Goal: Task Accomplishment & Management: Complete application form

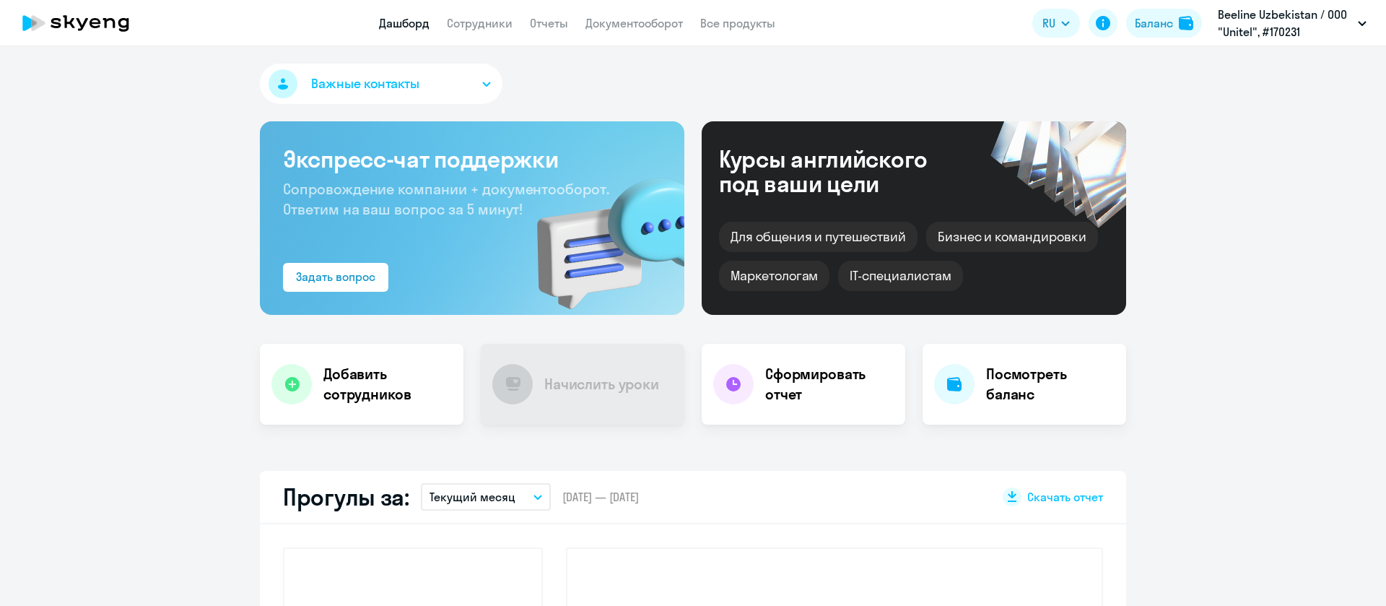
click at [460, 10] on app-header "Дашборд Сотрудники Отчеты Документооборот Все продукты Дашборд Сотрудники Отчет…" at bounding box center [693, 23] width 1386 height 46
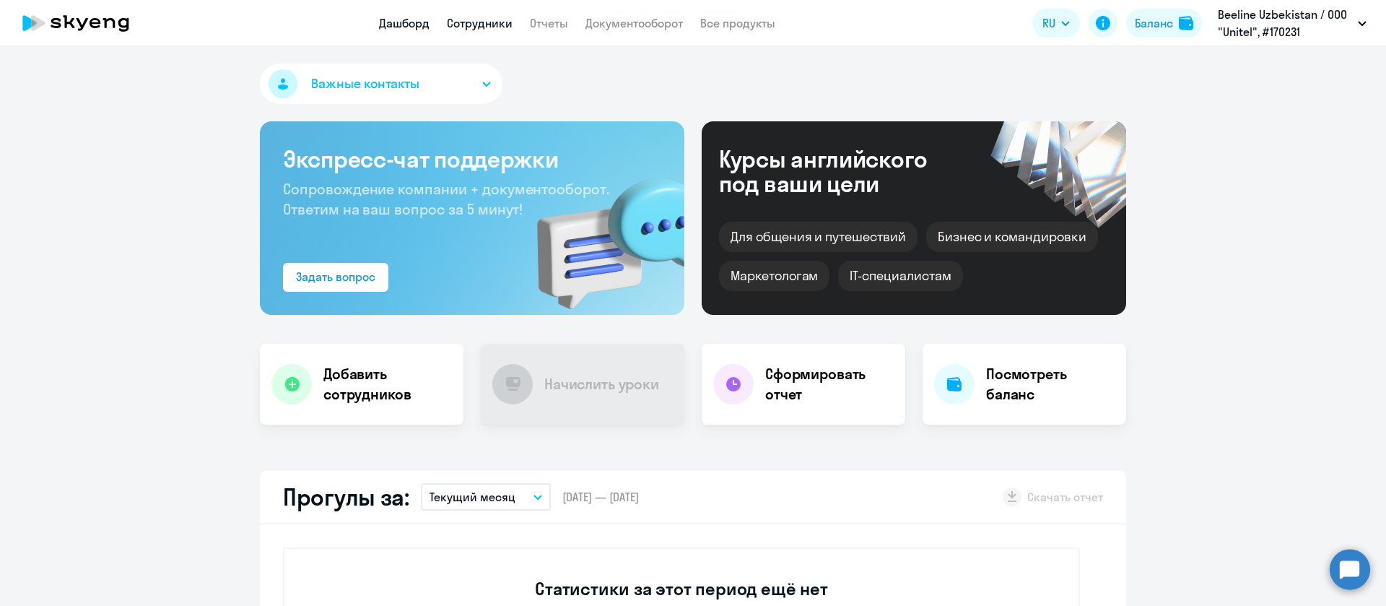
click at [461, 20] on link "Сотрудники" at bounding box center [480, 23] width 66 height 14
select select "30"
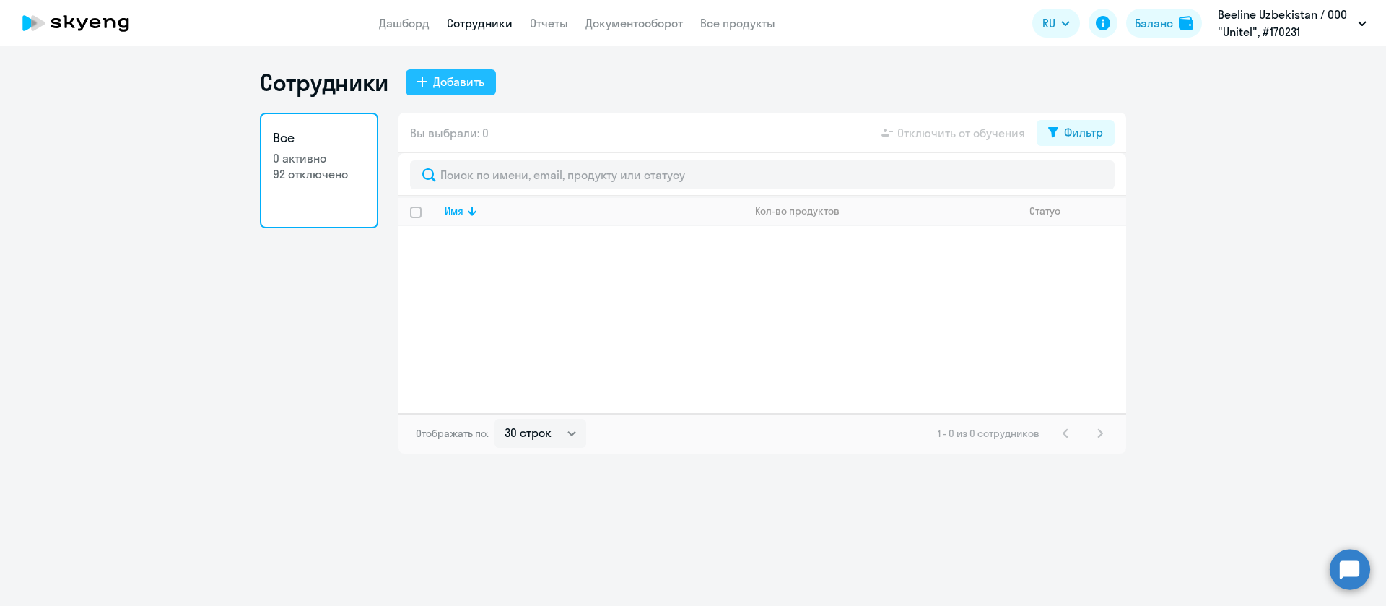
click at [458, 84] on div "Добавить" at bounding box center [458, 81] width 51 height 17
select select "english_adult_not_native_speaker"
select select "3"
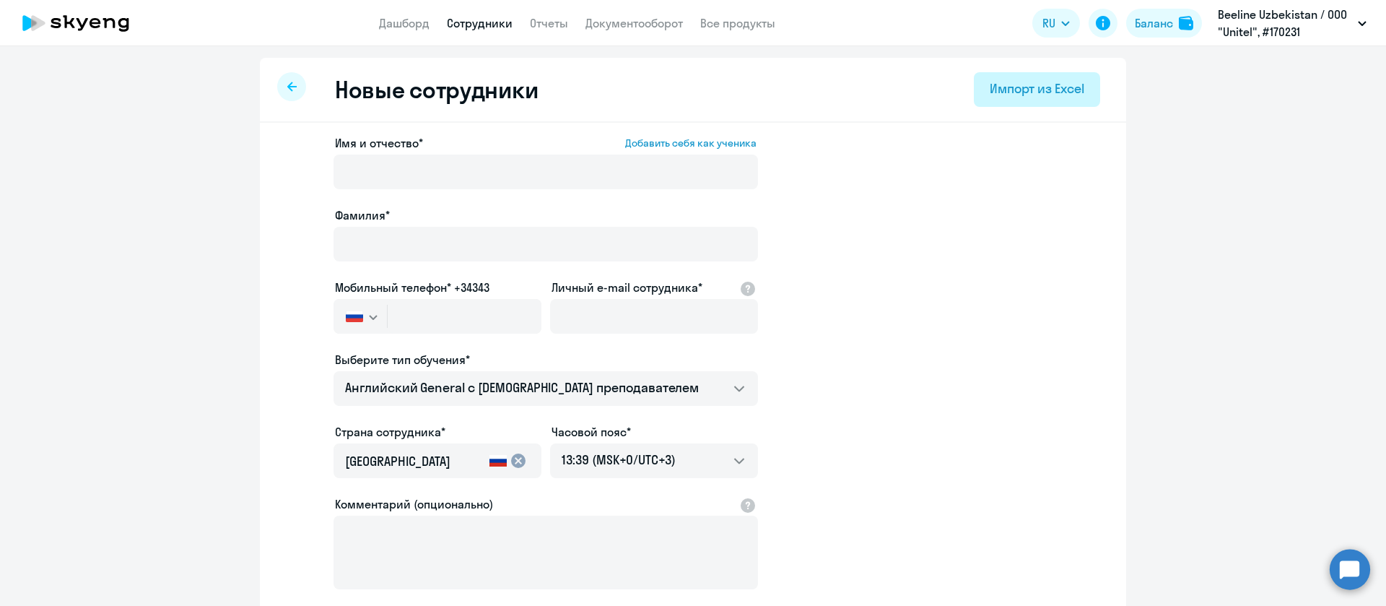
click at [1060, 87] on div "Импорт из Excel" at bounding box center [1037, 88] width 95 height 19
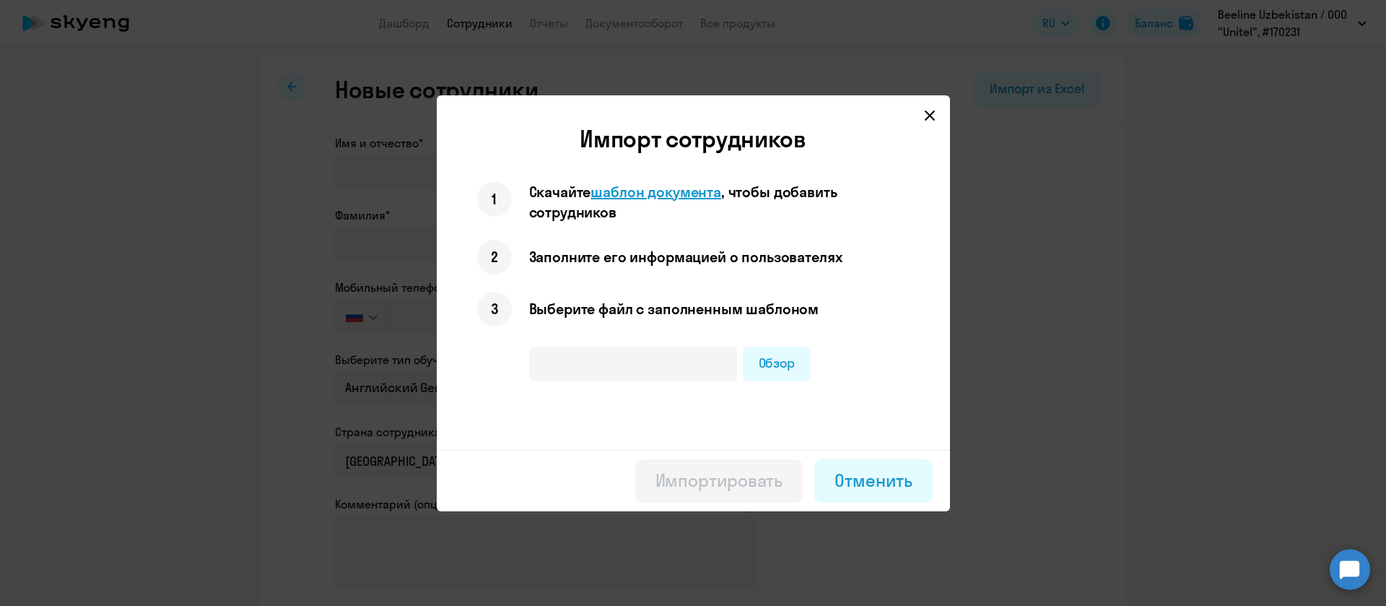
click at [691, 183] on span "шаблон документа" at bounding box center [655, 192] width 131 height 18
click at [941, 118] on mat-dialog-container "Импорт сотрудников 1 Скачайте шаблон документа , чтобы добавить сотрудников 2 З…" at bounding box center [693, 303] width 513 height 416
click at [935, 116] on svg-icon at bounding box center [929, 115] width 17 height 17
